Goal: Information Seeking & Learning: Learn about a topic

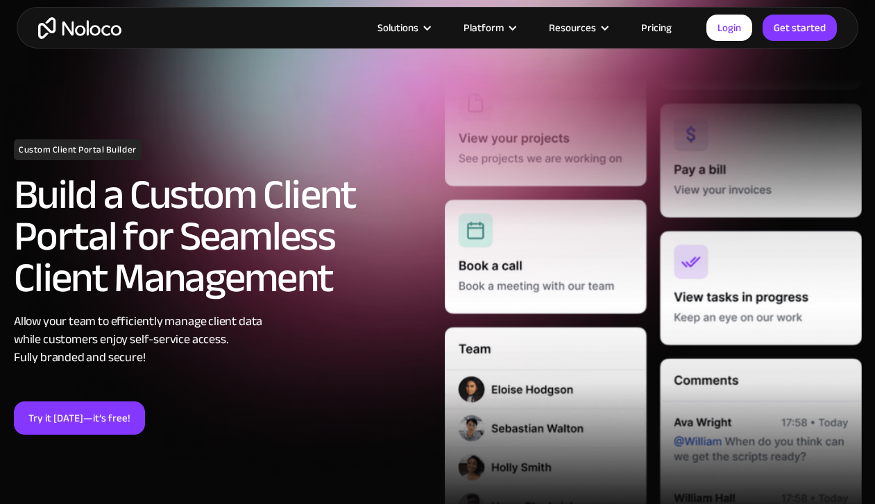
scroll to position [121, 0]
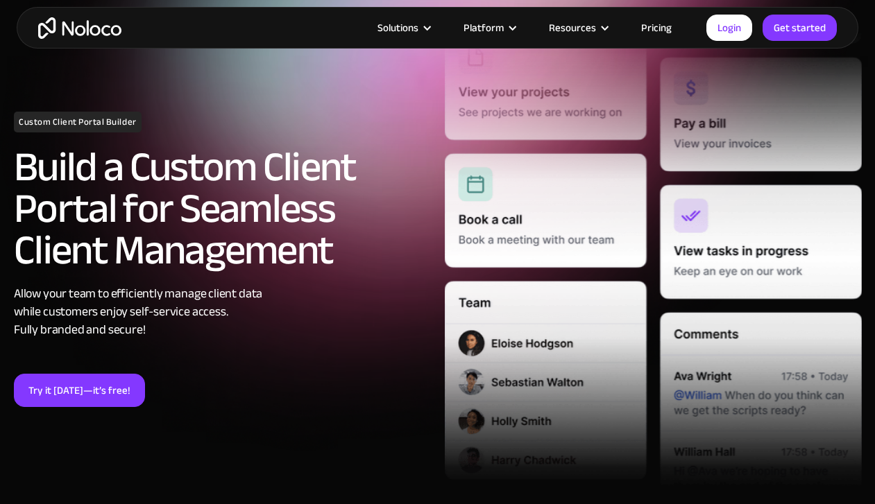
click at [662, 42] on div "Solutions Use Cases Business Types Project Management Keep track of customers, …" at bounding box center [438, 28] width 842 height 42
click at [662, 32] on link "Pricing" at bounding box center [656, 28] width 65 height 18
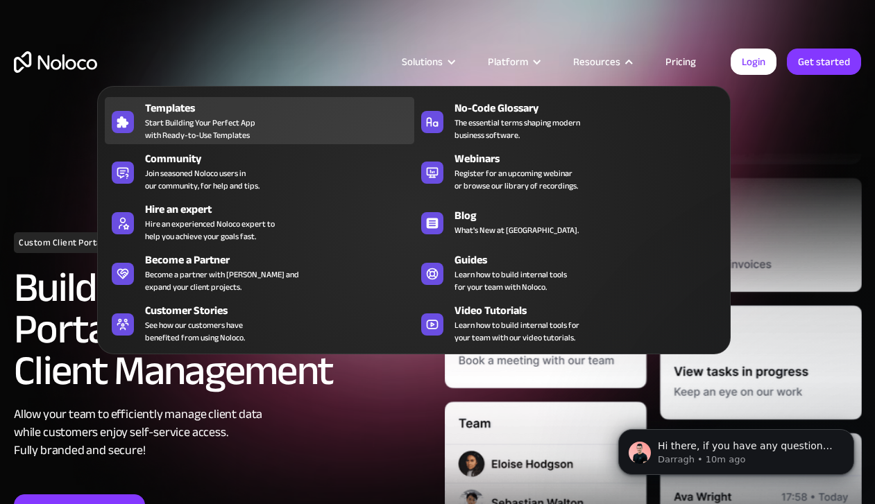
click at [166, 112] on div "Templates" at bounding box center [282, 108] width 275 height 17
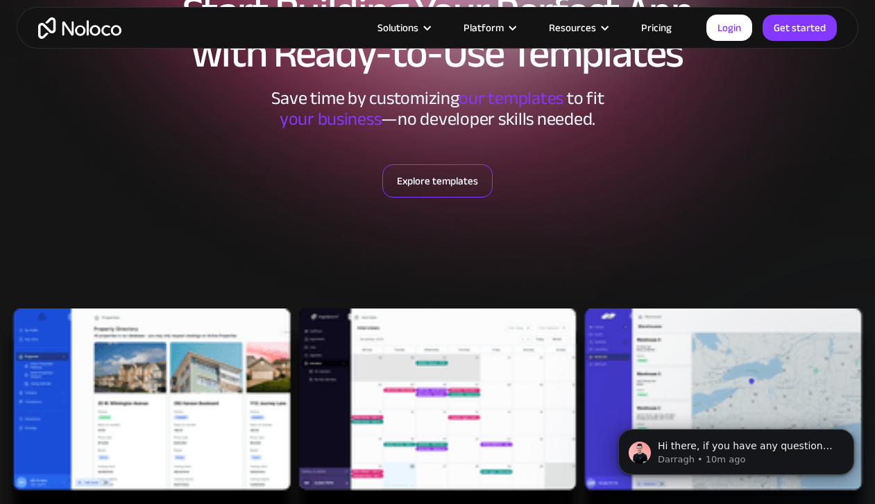
click at [448, 183] on link "Explore templates" at bounding box center [437, 180] width 110 height 33
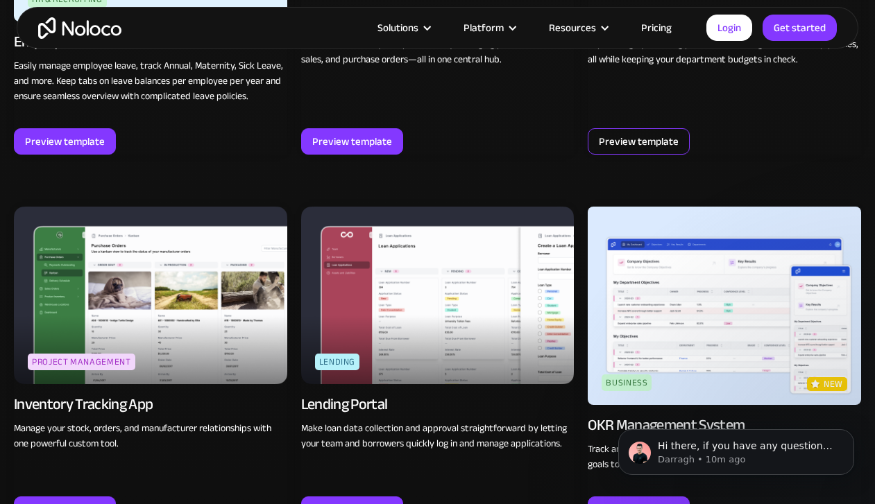
scroll to position [1911, 0]
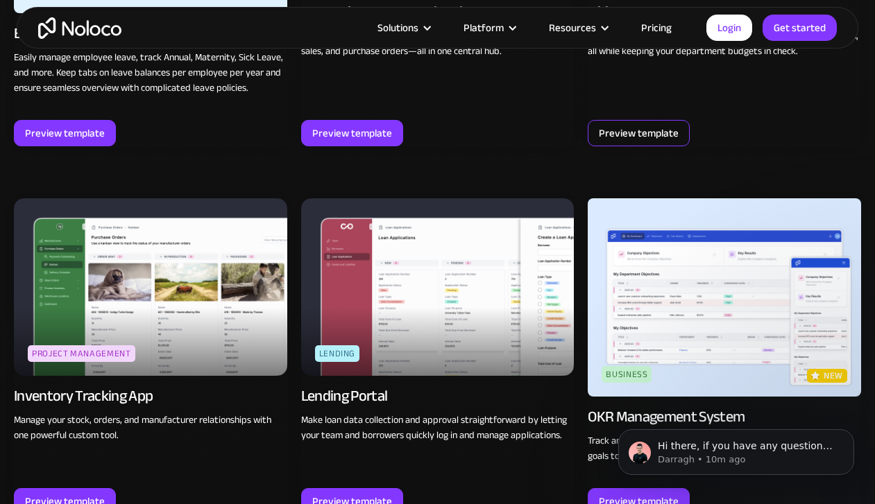
click at [643, 141] on div "Preview template" at bounding box center [639, 133] width 80 height 18
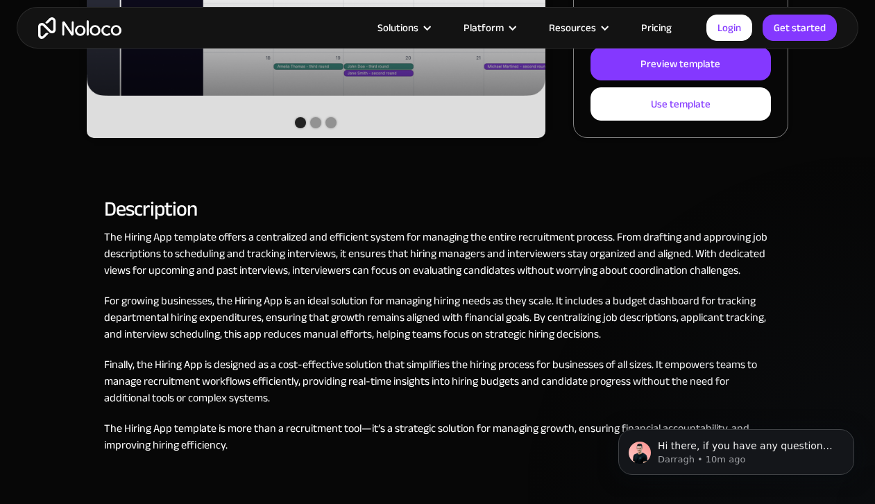
scroll to position [525, 0]
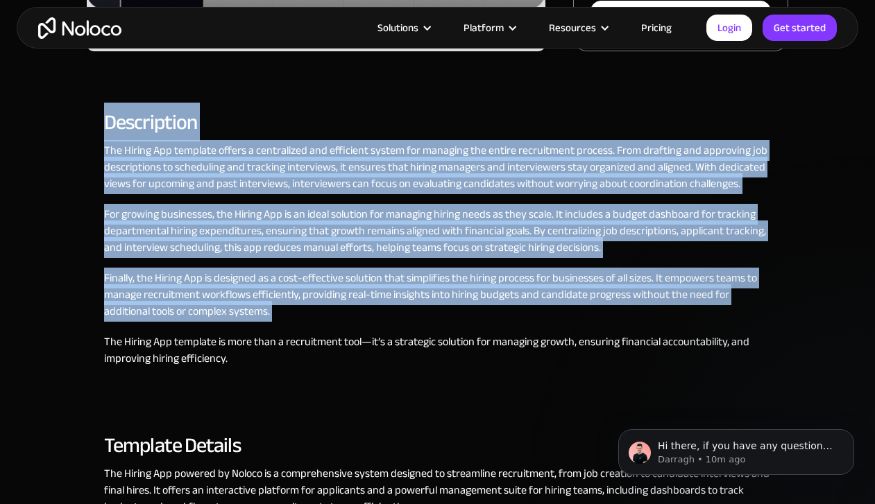
drag, startPoint x: 99, startPoint y: 111, endPoint x: 278, endPoint y: 332, distance: 284.2
click at [279, 330] on div "Works with Description The Hiring App template offers a centralized and efficie…" at bounding box center [438, 469] width 702 height 781
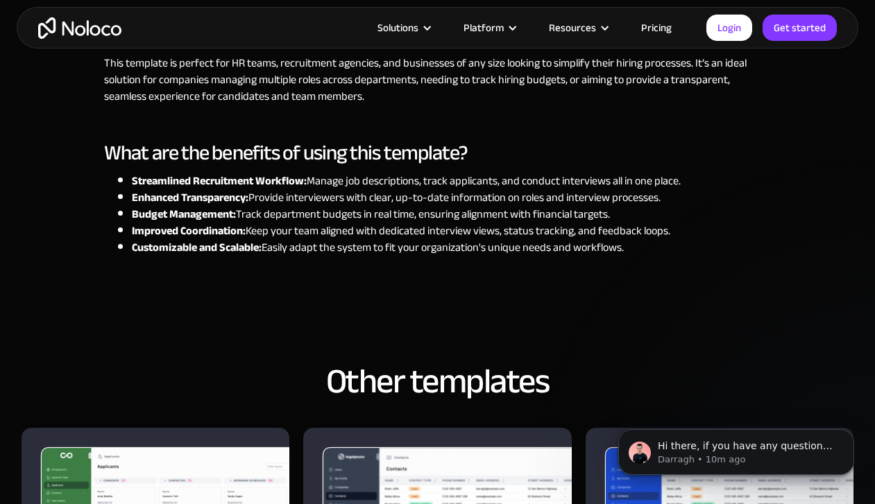
scroll to position [1044, 0]
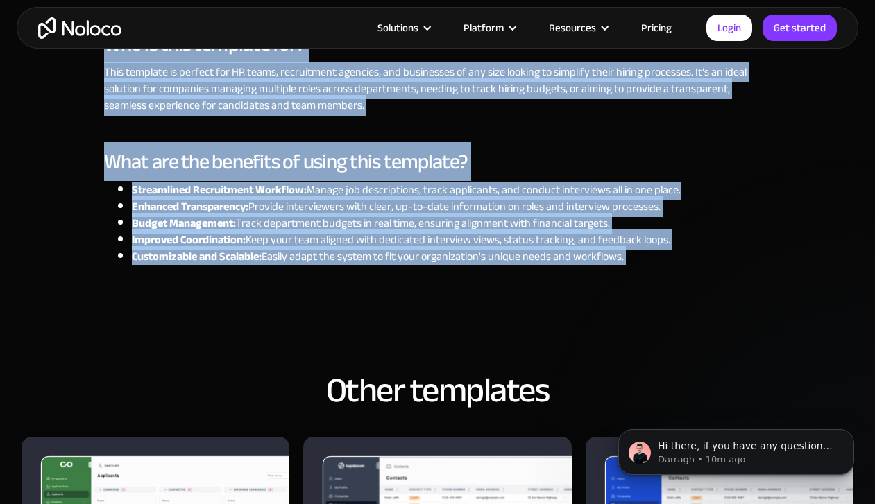
click at [633, 266] on div "Streamlined Recruitment Workflow: Manage job descriptions, track applicants, an…" at bounding box center [392, 246] width 577 height 128
copy div "Description The Hiring App template offers a centralized and efficient system f…"
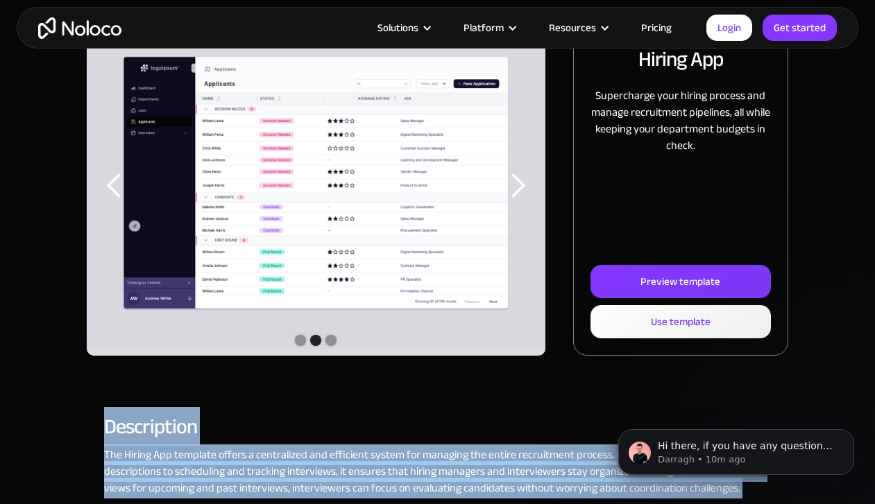
scroll to position [219, 0]
